Goal: Check status: Verify the current state of an ongoing process or item

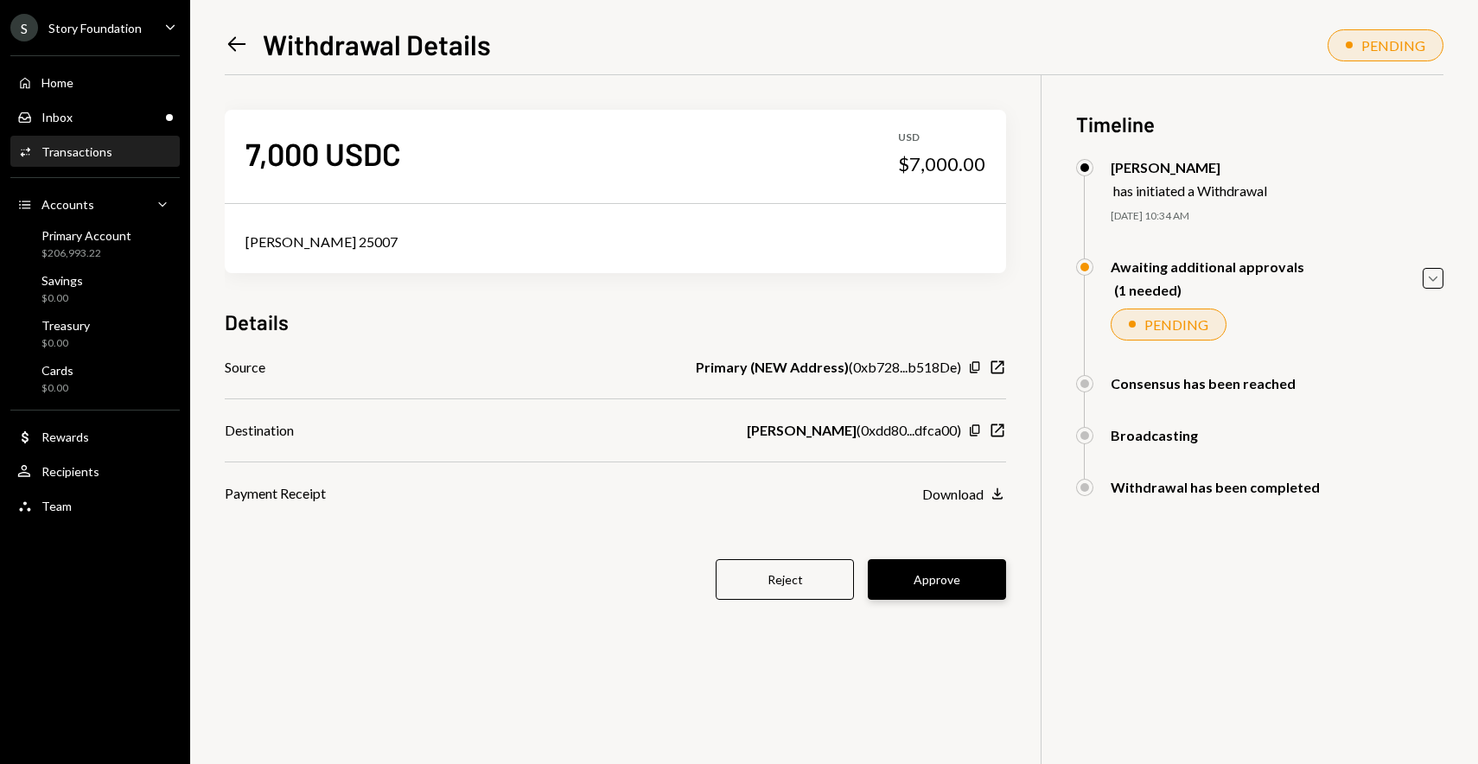
click at [925, 586] on button "Approve" at bounding box center [937, 579] width 138 height 41
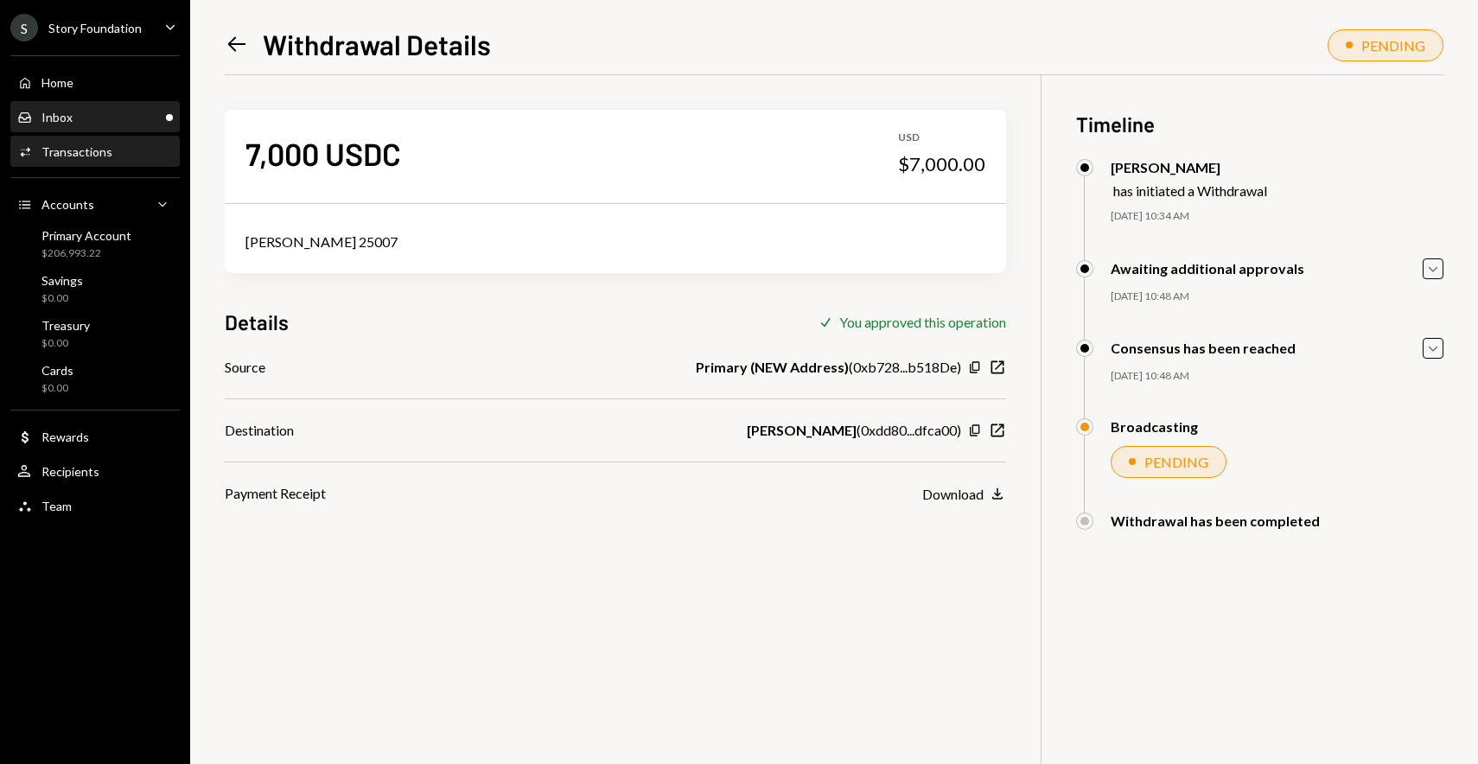
click at [156, 125] on div "Inbox Inbox" at bounding box center [95, 117] width 156 height 29
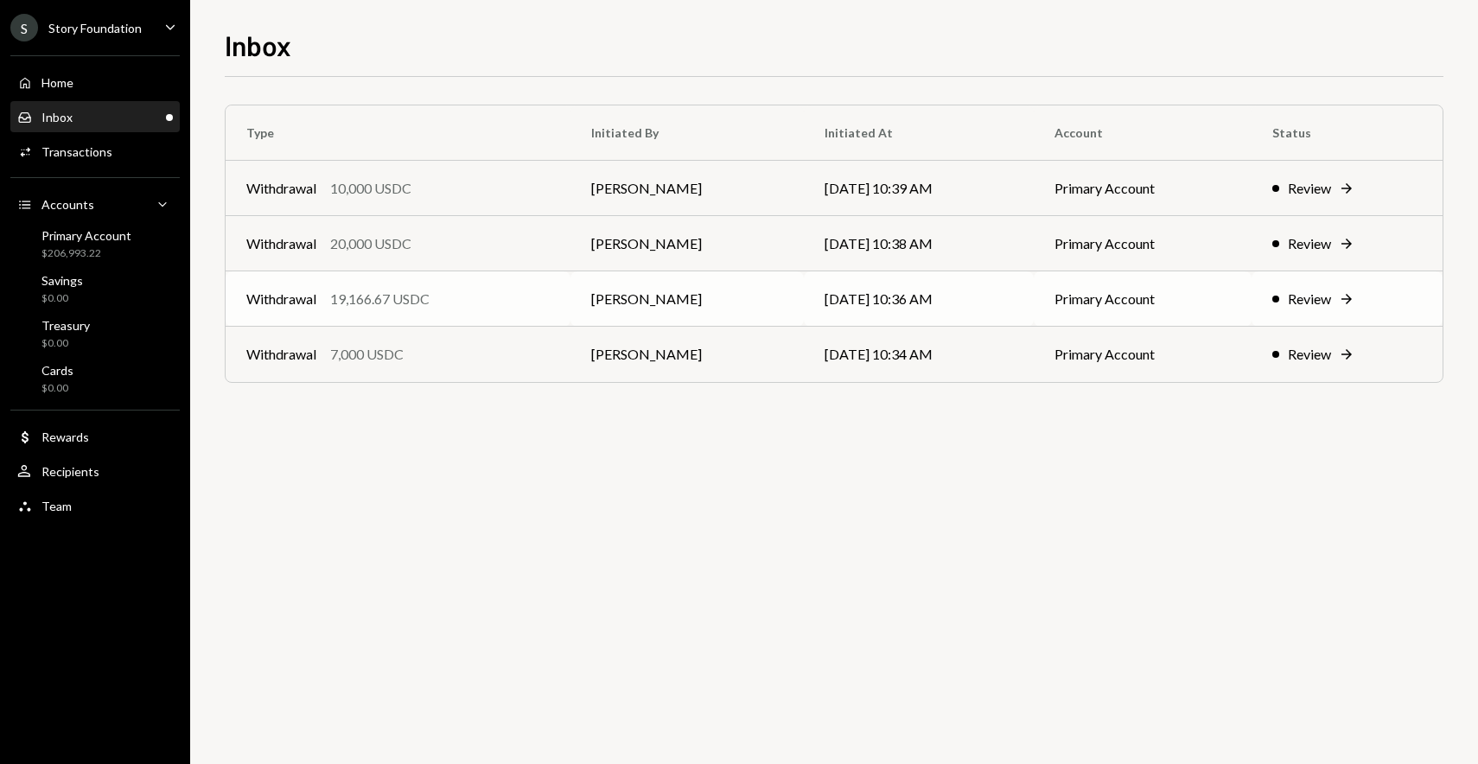
click at [388, 322] on td "Withdrawal 19,166.67 USDC" at bounding box center [398, 298] width 345 height 55
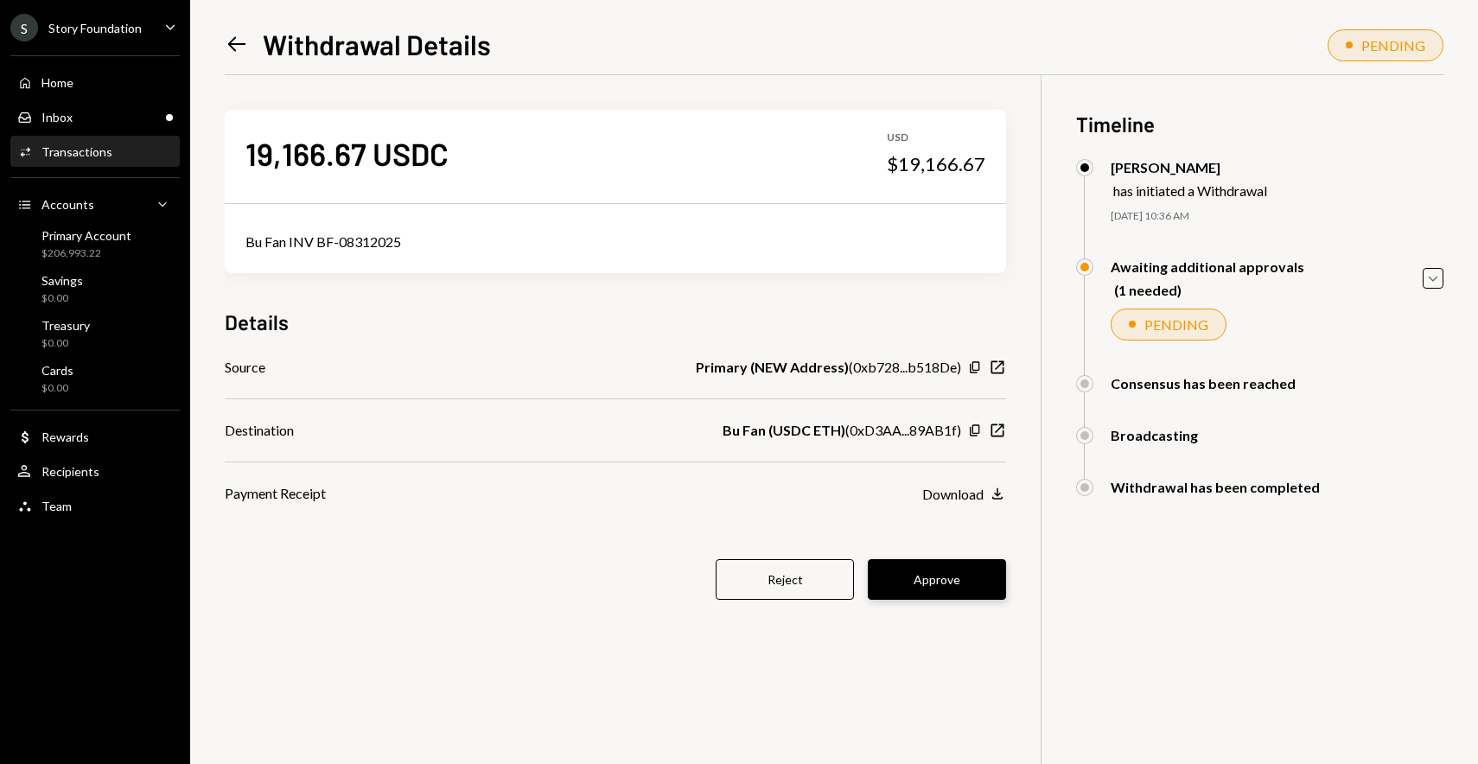
click at [961, 578] on button "Approve" at bounding box center [937, 579] width 138 height 41
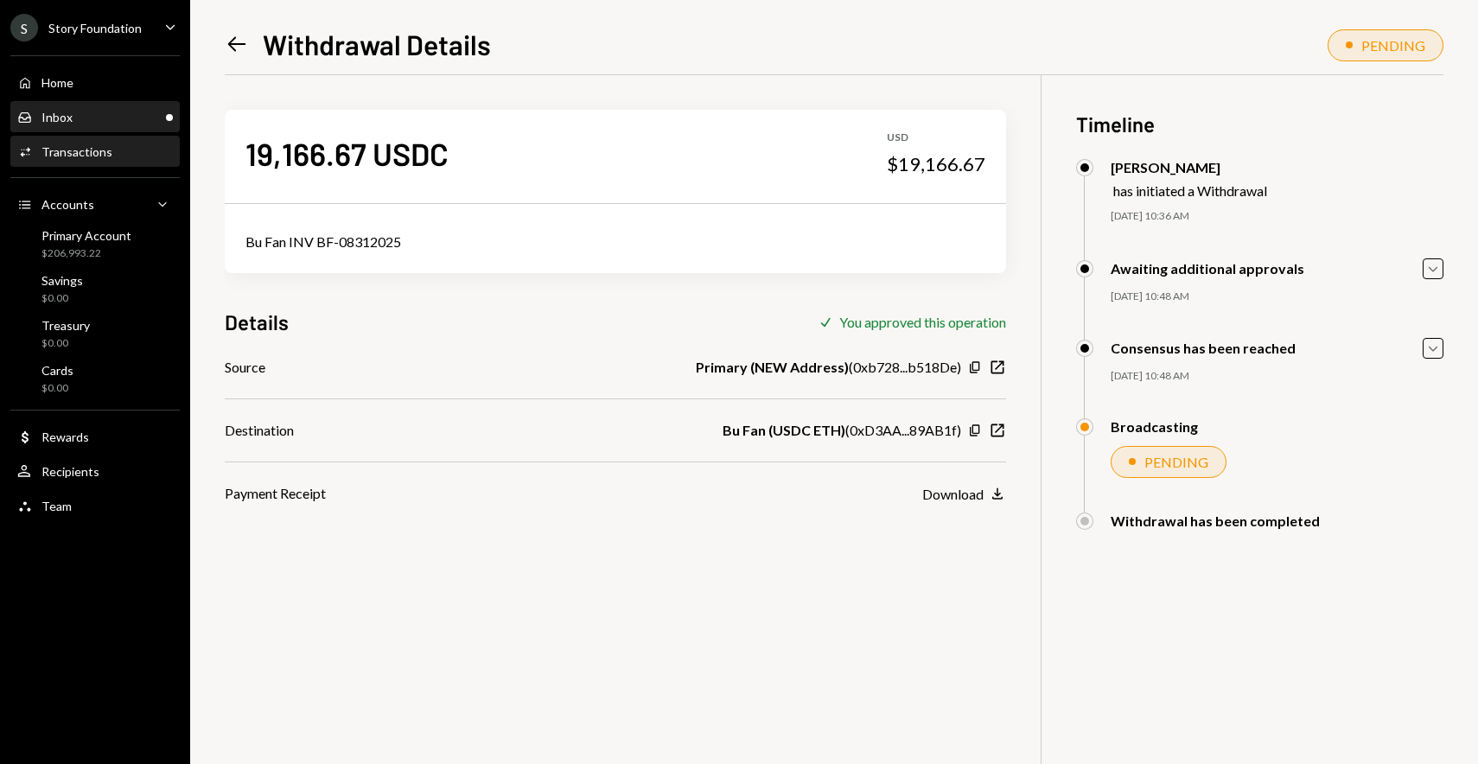
click at [112, 110] on div "Inbox Inbox" at bounding box center [95, 118] width 156 height 16
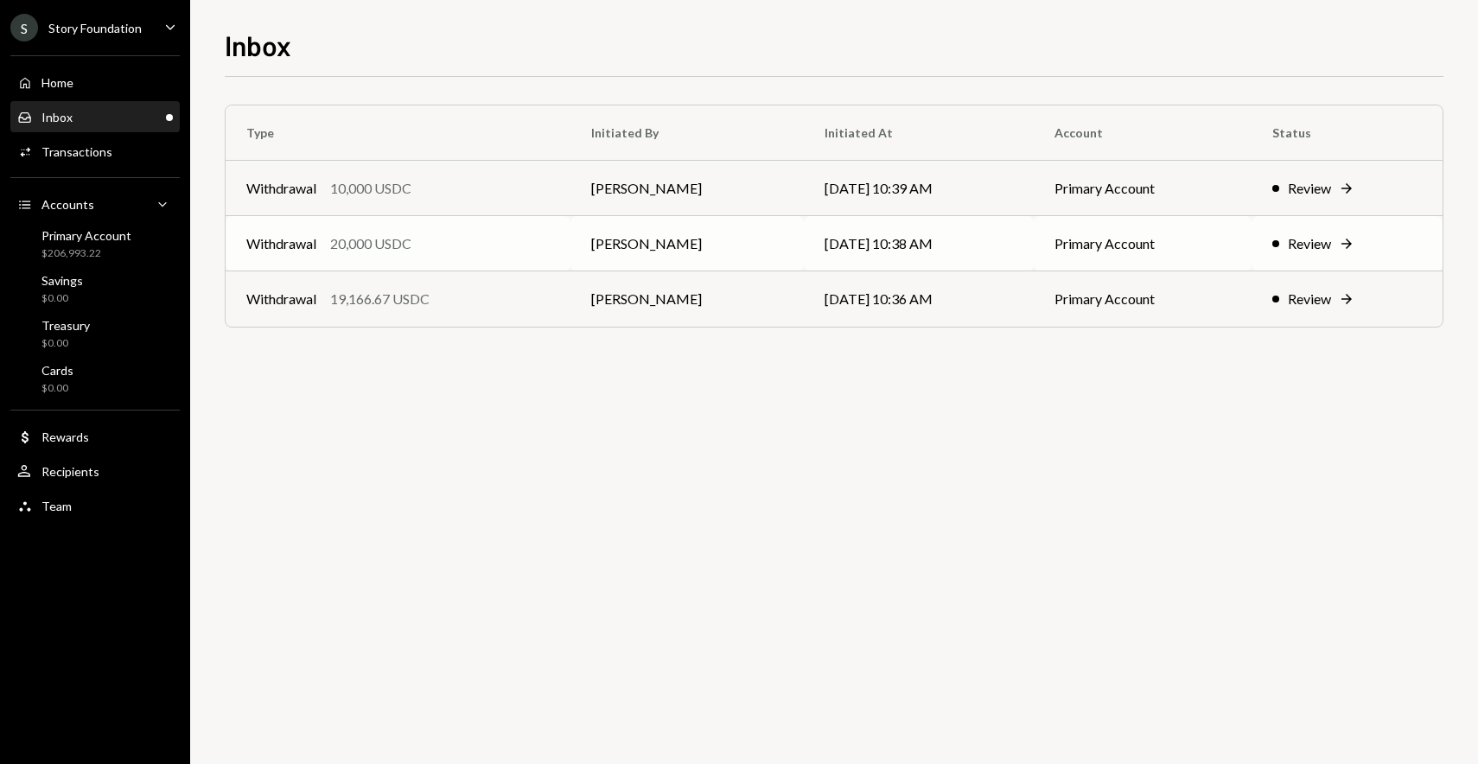
click at [378, 239] on div "20,000 USDC" at bounding box center [370, 243] width 81 height 21
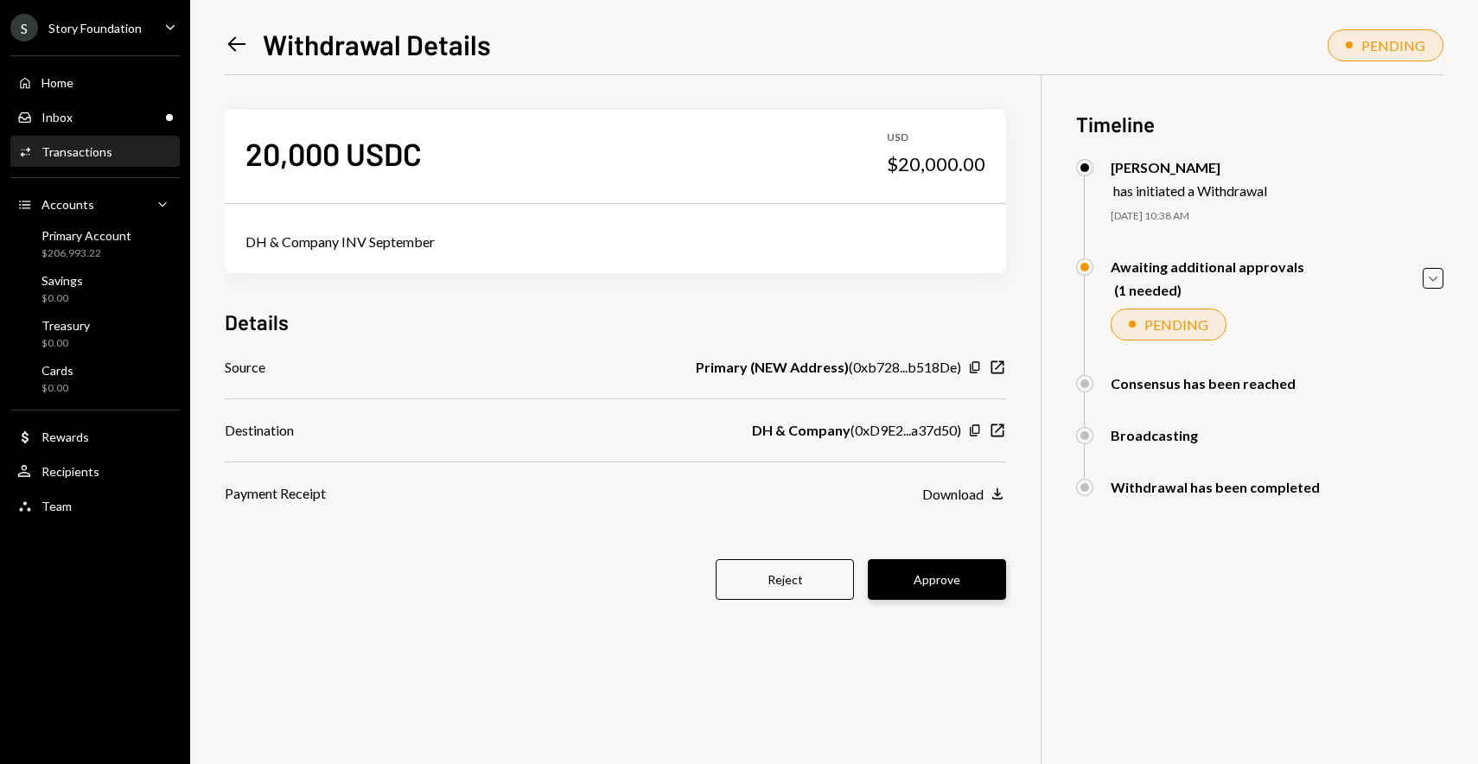
click at [966, 584] on button "Approve" at bounding box center [937, 579] width 138 height 41
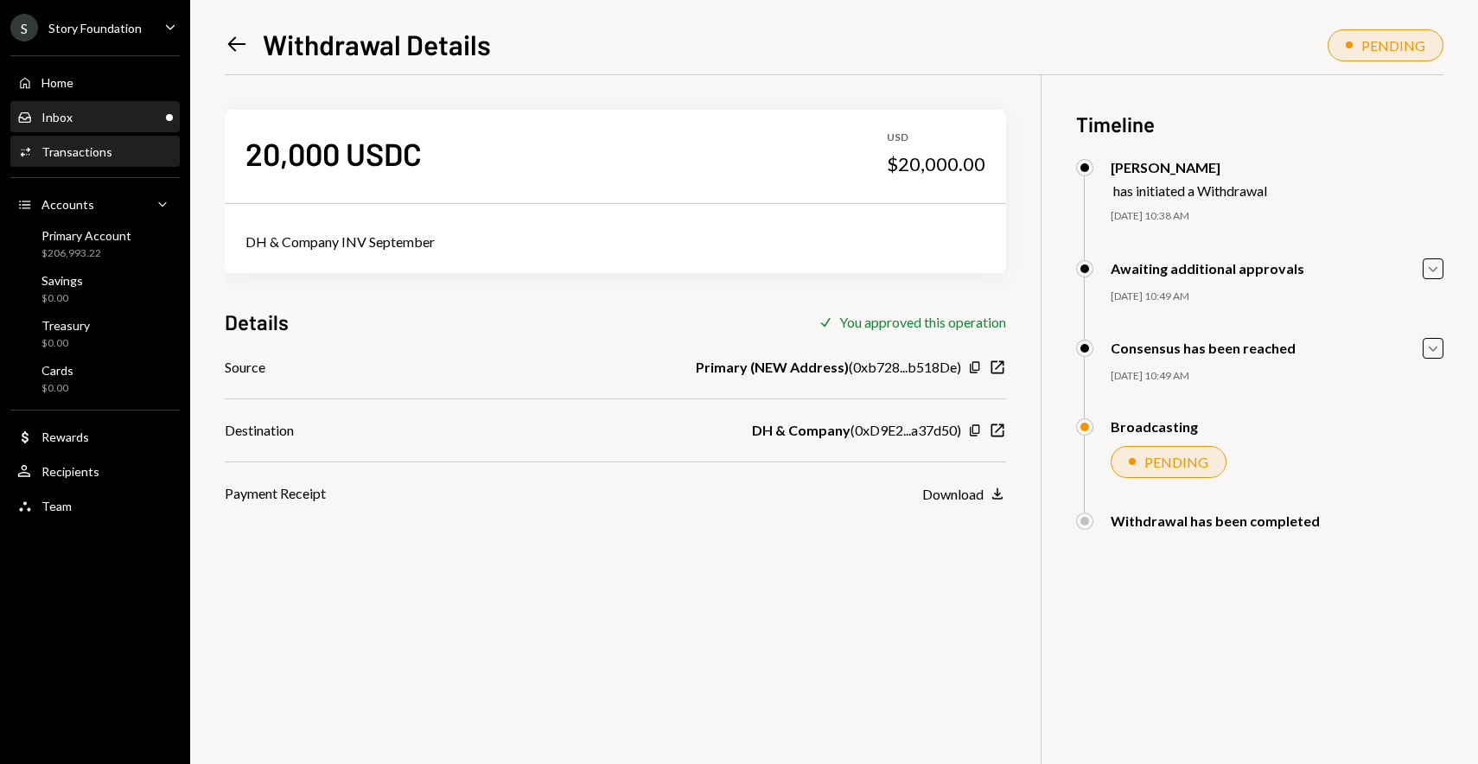
click at [120, 123] on div "Inbox Inbox" at bounding box center [95, 118] width 156 height 16
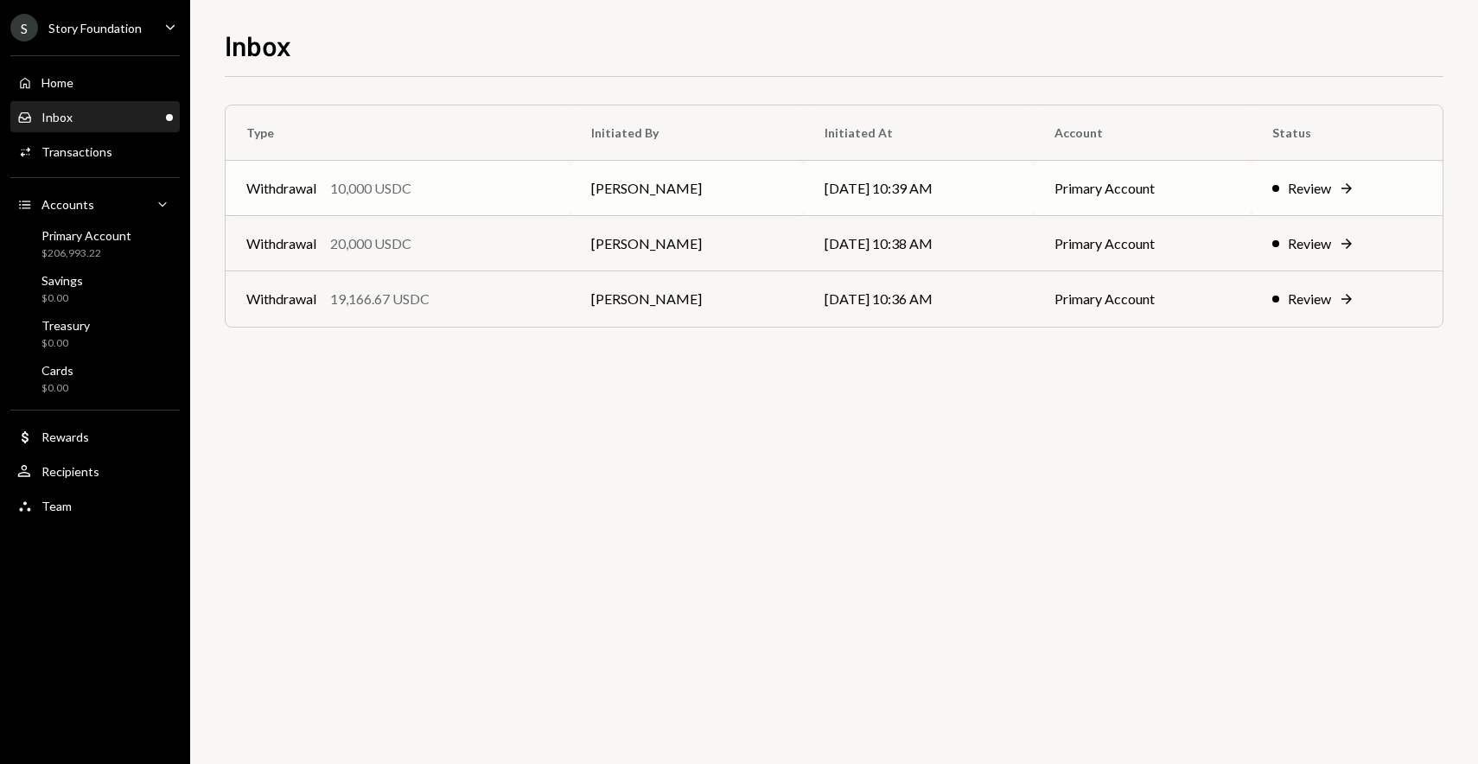
click at [417, 212] on td "Withdrawal 10,000 USDC" at bounding box center [398, 188] width 345 height 55
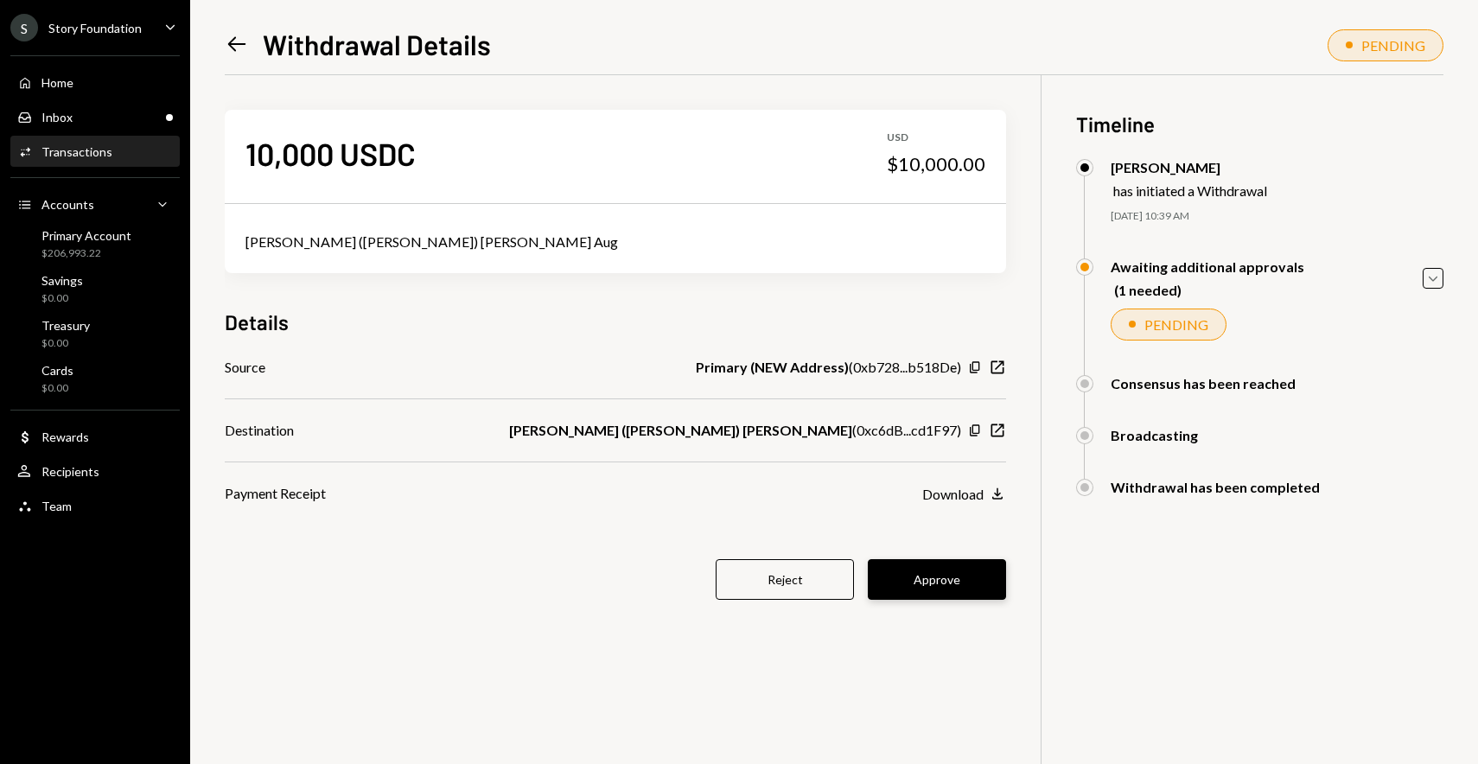
click at [936, 590] on button "Approve" at bounding box center [937, 579] width 138 height 41
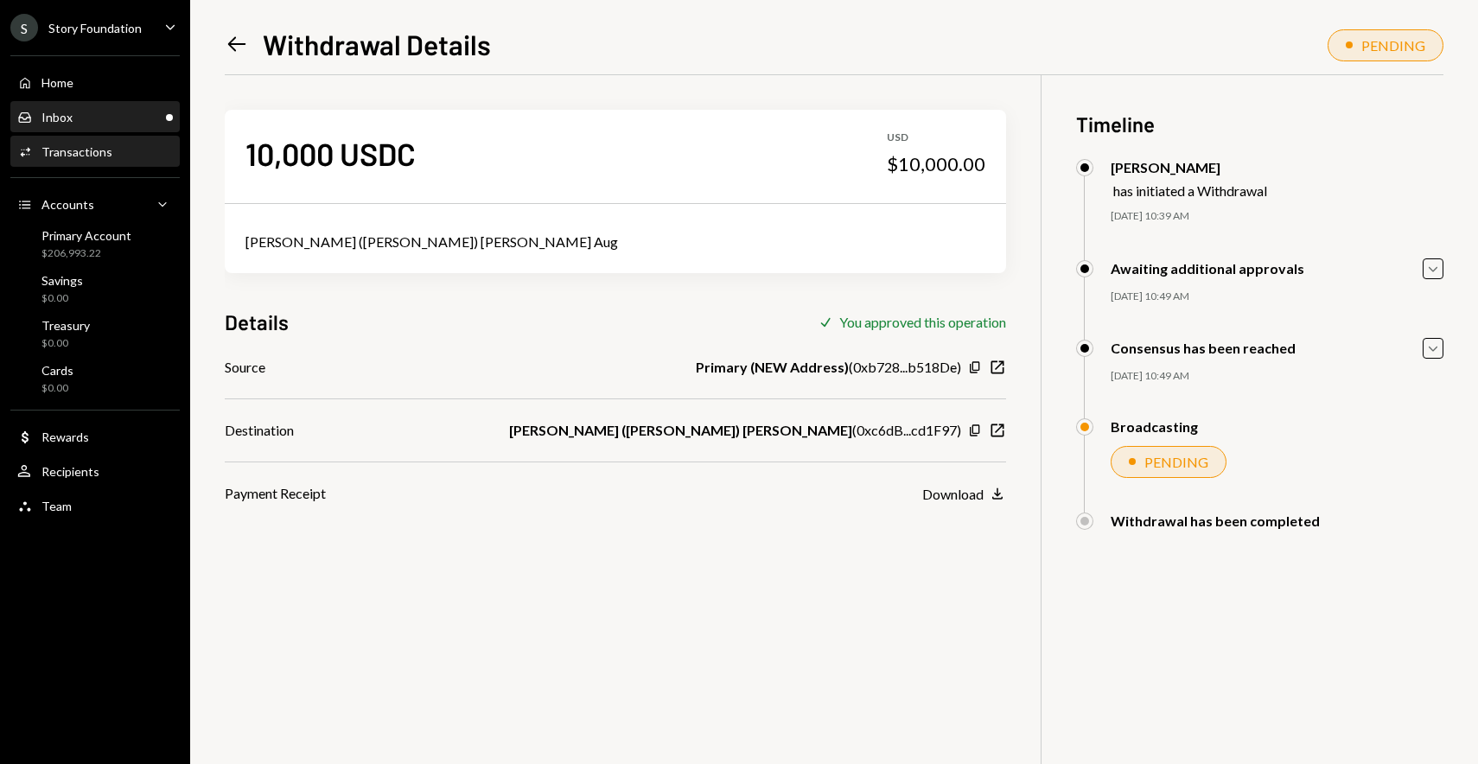
click at [160, 118] on div "Inbox Inbox" at bounding box center [95, 118] width 156 height 16
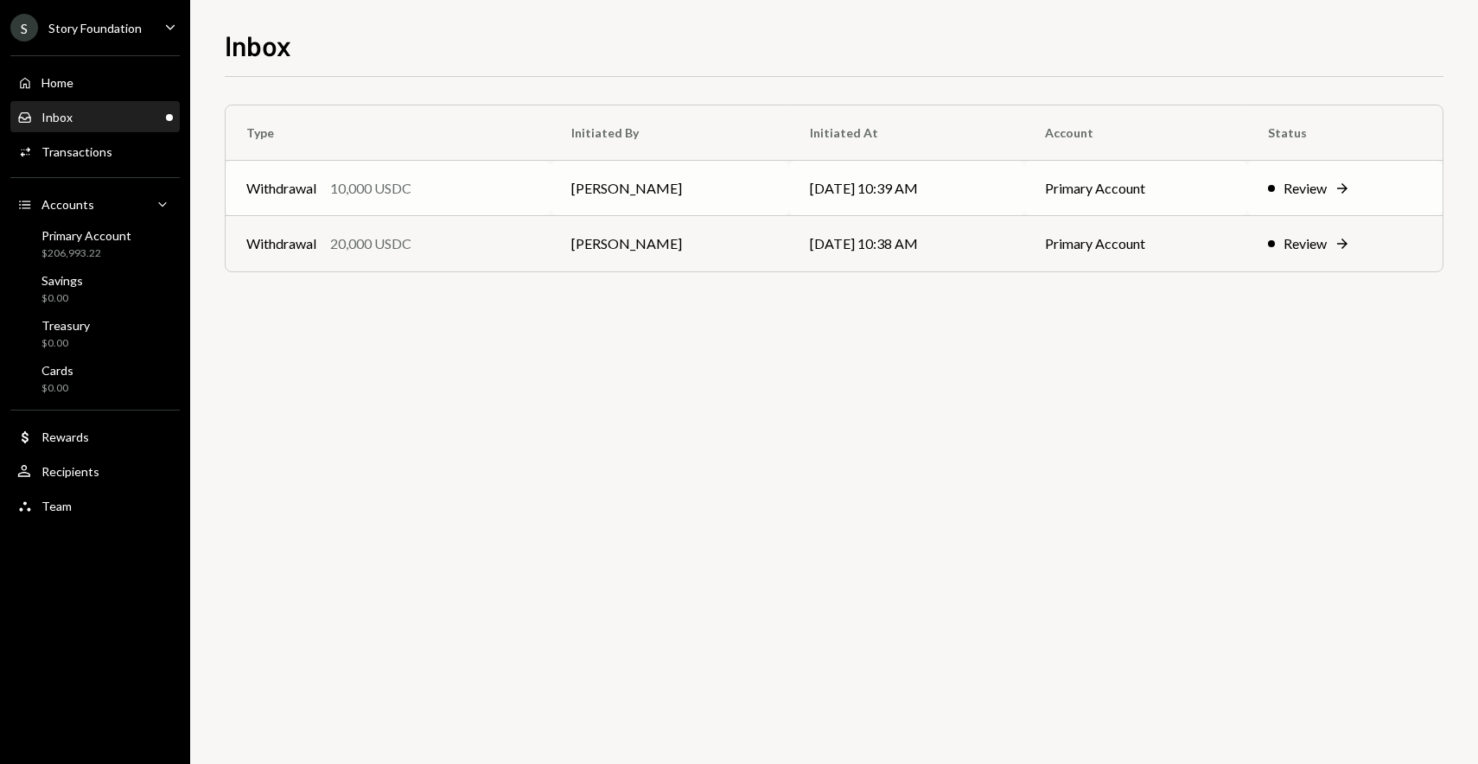
click at [355, 195] on div "10,000 USDC" at bounding box center [370, 188] width 81 height 21
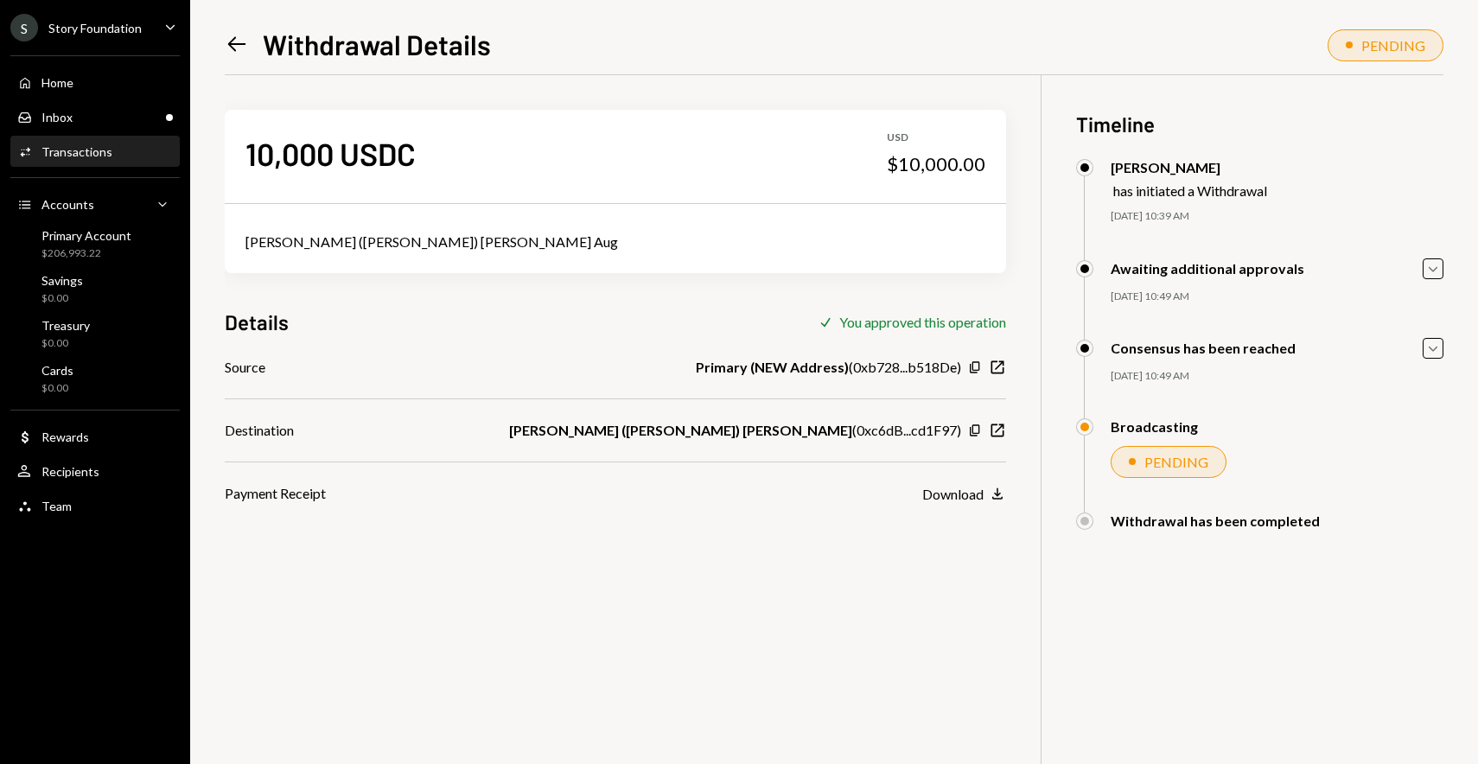
click at [238, 49] on icon "Left Arrow" at bounding box center [237, 44] width 24 height 24
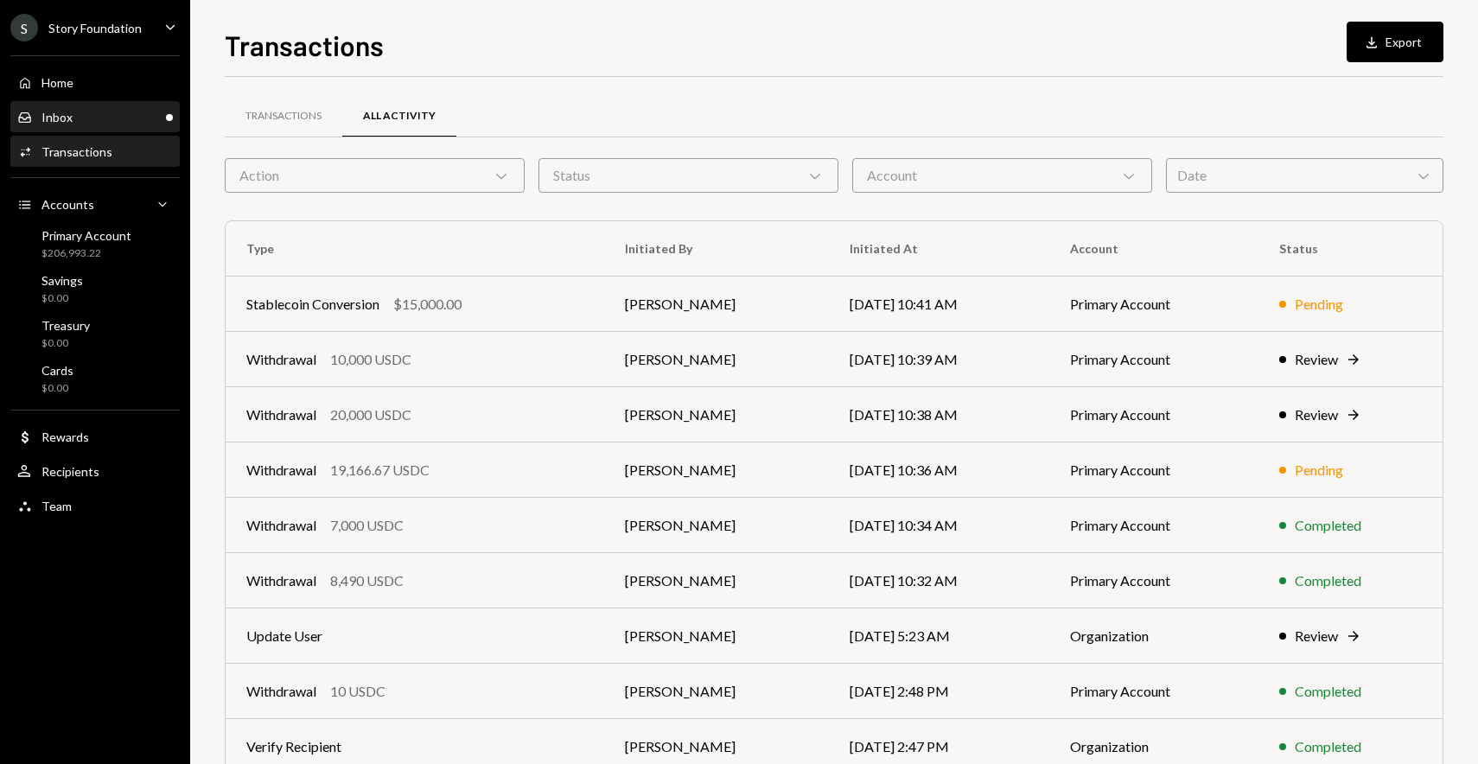
click at [132, 110] on div "Inbox Inbox" at bounding box center [95, 118] width 156 height 16
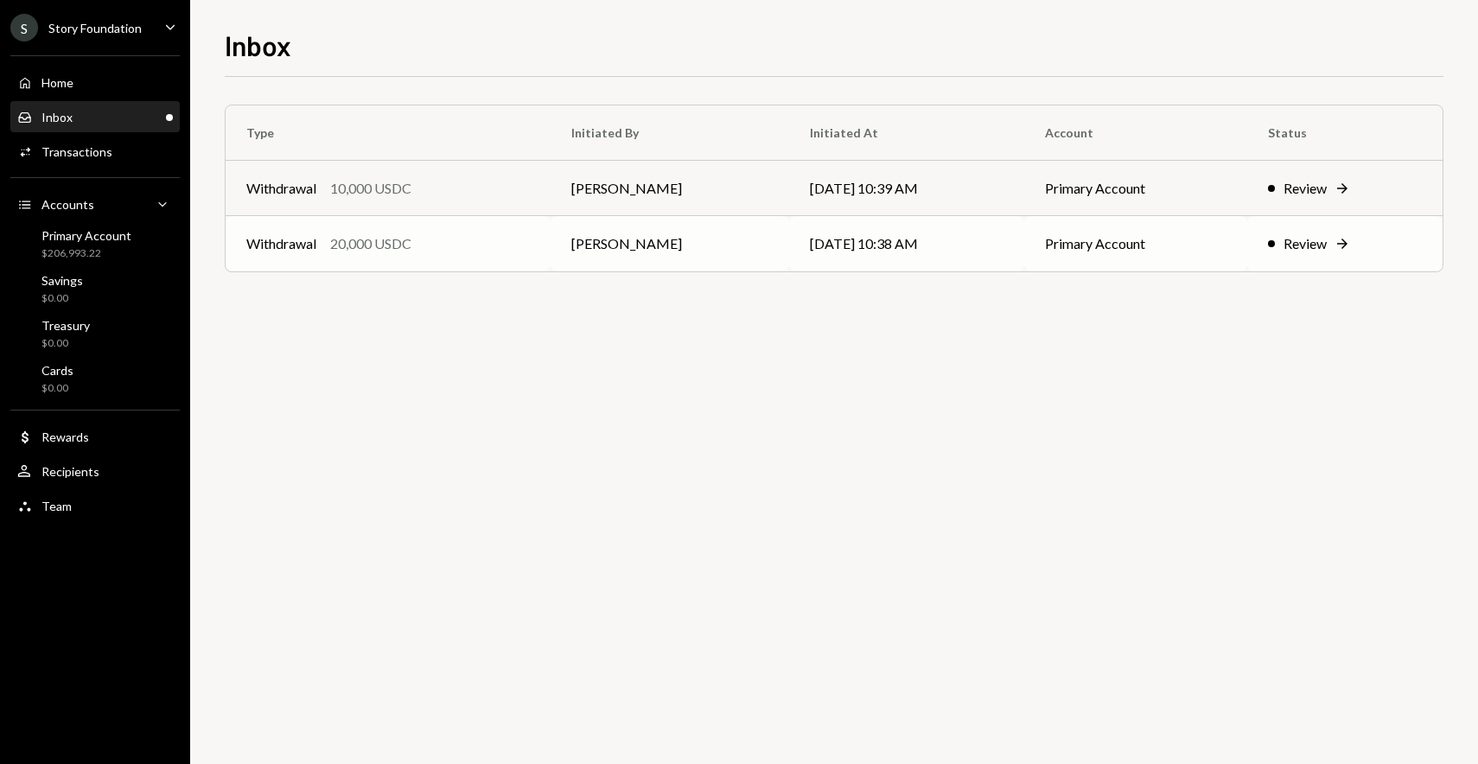
click at [406, 232] on td "Withdrawal 20,000 USDC" at bounding box center [388, 243] width 325 height 55
